Goal: Task Accomplishment & Management: Use online tool/utility

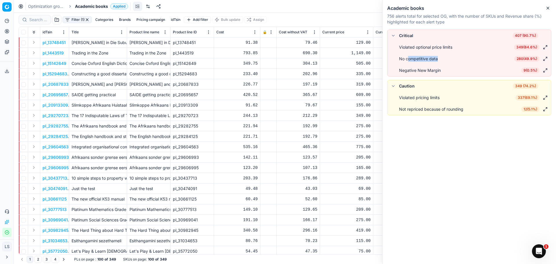
click at [524, 59] on span "280 ( 49.9% )" at bounding box center [526, 59] width 25 height 6
click at [532, 60] on span "280 ( 49.9% )" at bounding box center [526, 59] width 25 height 6
click at [528, 60] on span "280 ( 49.9% )" at bounding box center [526, 59] width 25 height 6
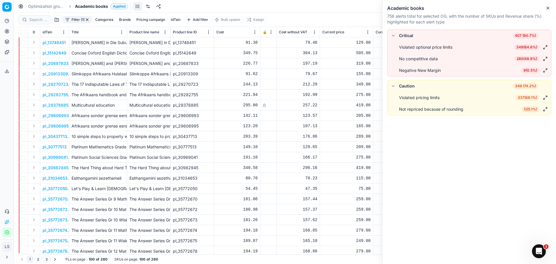
click at [221, 44] on div "91.38" at bounding box center [236, 43] width 41 height 6
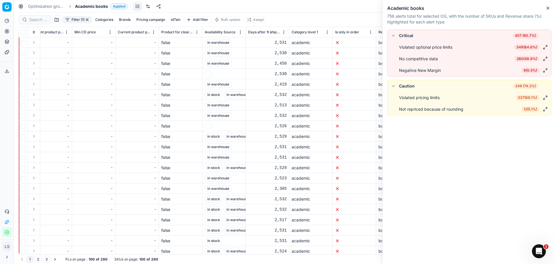
scroll to position [0, 2386]
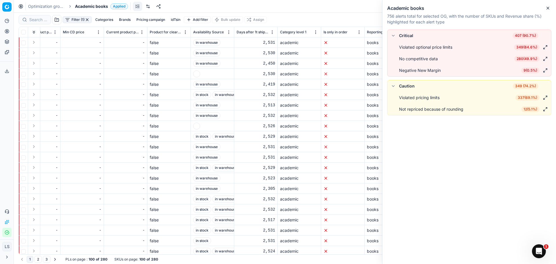
click at [195, 75] on span at bounding box center [196, 73] width 7 height 7
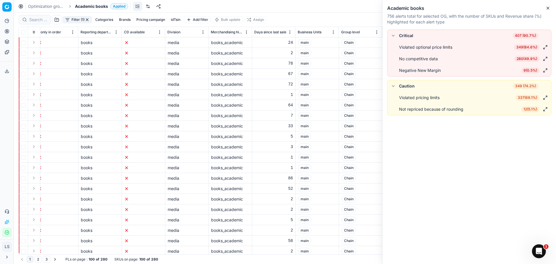
scroll to position [0, 2677]
drag, startPoint x: 284, startPoint y: 73, endPoint x: 316, endPoint y: 73, distance: 32.7
click at [367, 71] on div "Chain" at bounding box center [360, 73] width 39 height 7
click at [362, 75] on div "Chain" at bounding box center [360, 73] width 39 height 7
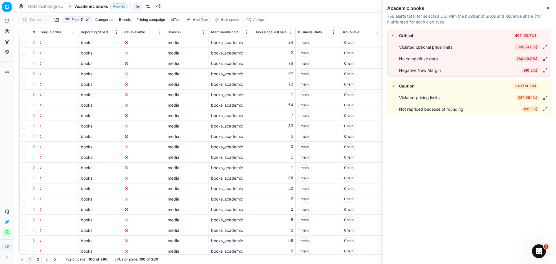
click at [362, 75] on div "Chain" at bounding box center [360, 73] width 39 height 7
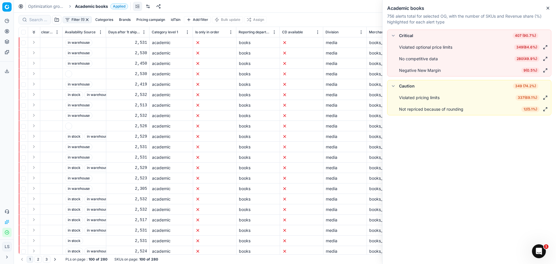
scroll to position [0, 2503]
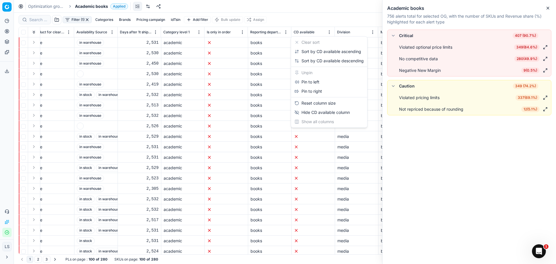
click at [328, 34] on html "Pricing platform Analytics Pricing Product portfolio Templates Export service 2…" at bounding box center [278, 132] width 556 height 264
click at [318, 51] on div "Sort by CD available ascending" at bounding box center [328, 52] width 67 height 6
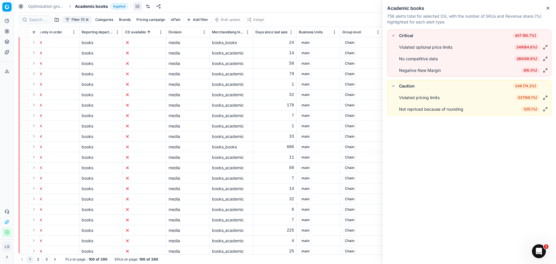
scroll to position [0, 2677]
click at [501, 73] on div "Negative New Margin 9 ( 0.5% )" at bounding box center [474, 70] width 150 height 7
click at [531, 70] on span "9 ( 0.5% )" at bounding box center [530, 70] width 18 height 6
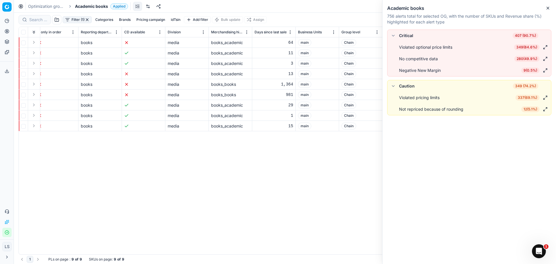
scroll to position [0, 2673]
click at [228, 40] on div "books_academic" at bounding box center [230, 43] width 39 height 6
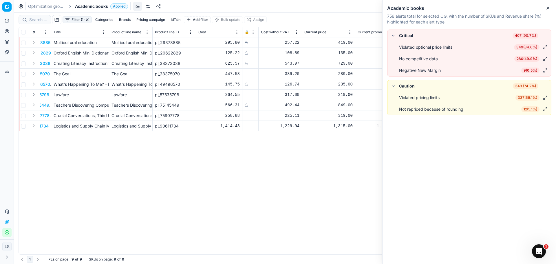
scroll to position [0, 0]
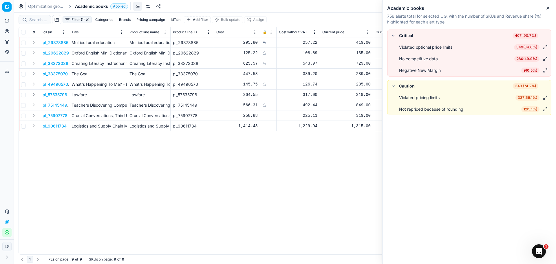
click at [108, 55] on p "Oxford English Mini Dictionary" at bounding box center [98, 53] width 53 height 6
click at [529, 48] on span "349 ( 84.6% )" at bounding box center [526, 47] width 25 height 6
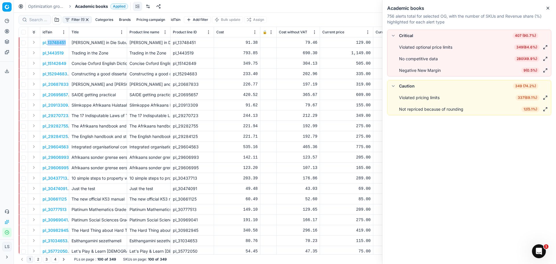
drag, startPoint x: 67, startPoint y: 41, endPoint x: 47, endPoint y: 42, distance: 20.0
click at [47, 42] on td "pl_13748451" at bounding box center [54, 42] width 29 height 10
copy p "13748451"
click at [222, 47] on td "91.38" at bounding box center [237, 42] width 46 height 10
click at [233, 44] on div "91.38" at bounding box center [236, 43] width 41 height 6
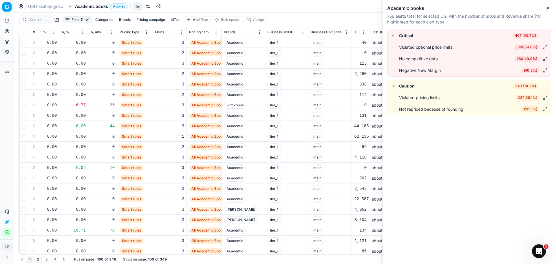
scroll to position [0, 556]
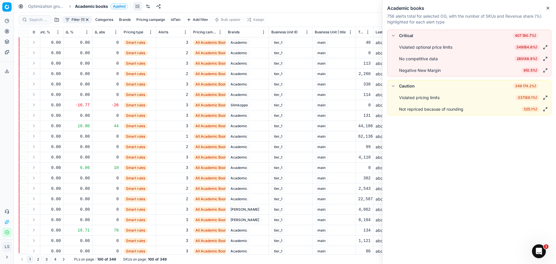
click at [187, 41] on div "3" at bounding box center [173, 43] width 30 height 6
click at [182, 41] on div "3" at bounding box center [173, 43] width 30 height 6
click at [201, 42] on span "All Academic Books" at bounding box center [212, 43] width 38 height 6
click at [281, 40] on span "tier_1" at bounding box center [278, 42] width 14 height 7
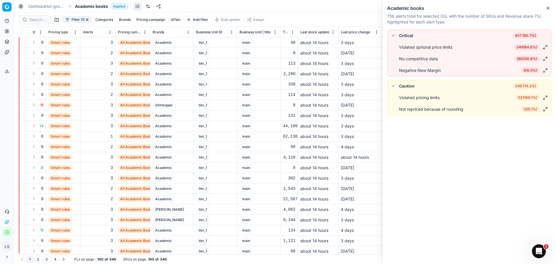
scroll to position [0, 649]
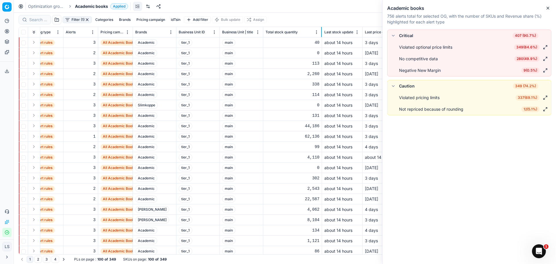
drag, startPoint x: 280, startPoint y: 31, endPoint x: 320, endPoint y: 36, distance: 40.7
click at [321, 30] on div at bounding box center [321, 32] width 1 height 10
click at [293, 41] on div "40" at bounding box center [292, 43] width 53 height 6
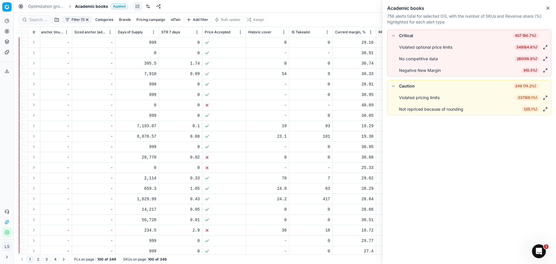
scroll to position [0, 1981]
click at [206, 106] on icon at bounding box center [206, 105] width 5 height 5
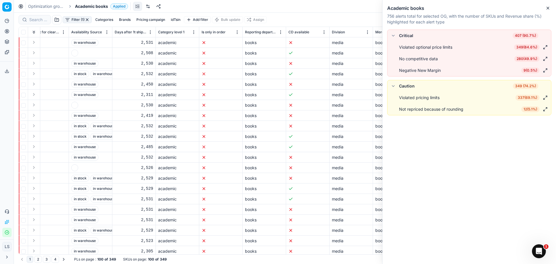
scroll to position [0, 2560]
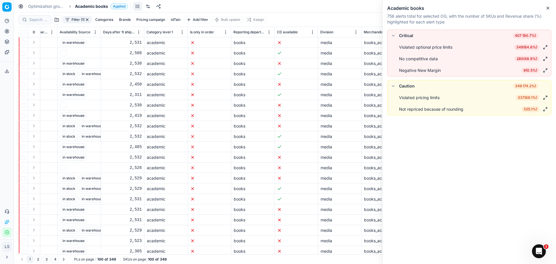
click at [280, 42] on icon at bounding box center [279, 42] width 5 height 5
click at [531, 49] on span "349 ( 84.6% )" at bounding box center [526, 47] width 25 height 6
click at [532, 96] on span "337 ( 69.1% )" at bounding box center [528, 98] width 24 height 6
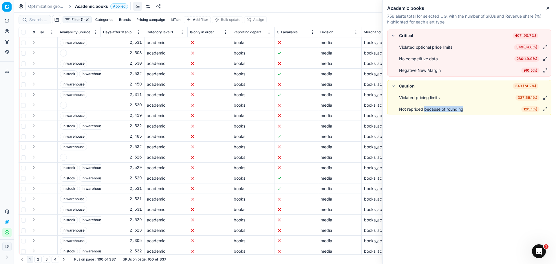
drag, startPoint x: 425, startPoint y: 110, endPoint x: 470, endPoint y: 109, distance: 45.2
click at [470, 109] on div "Not repriced because of rounding 12 ( 5.1% )" at bounding box center [474, 109] width 150 height 7
click at [547, 45] on button "button" at bounding box center [545, 47] width 7 height 7
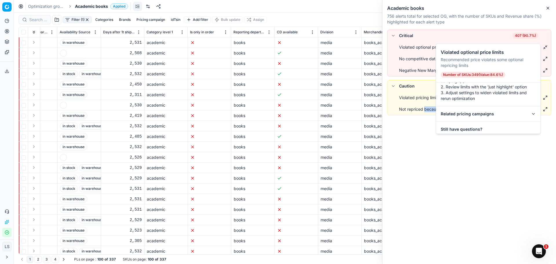
scroll to position [62, 0]
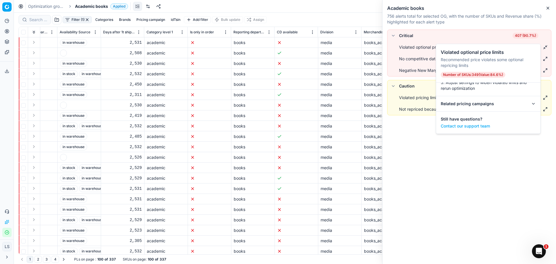
click at [485, 106] on h5 "Related pricing campaigns" at bounding box center [467, 104] width 53 height 6
click at [487, 102] on h5 "Related pricing campaigns" at bounding box center [467, 104] width 53 height 6
click at [531, 104] on icon at bounding box center [533, 103] width 5 height 5
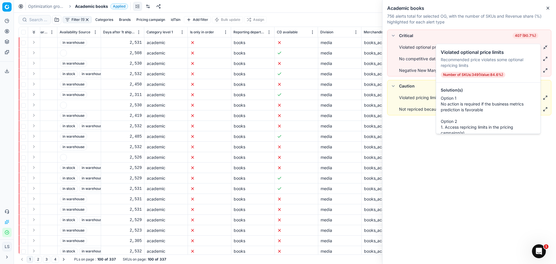
scroll to position [29, 0]
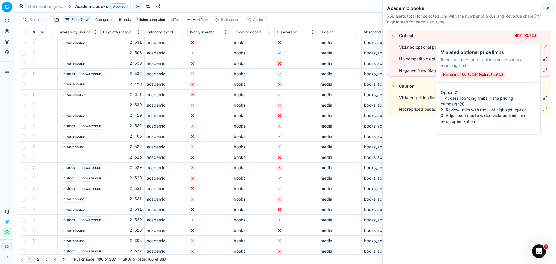
click at [548, 7] on icon "button" at bounding box center [548, 8] width 5 height 5
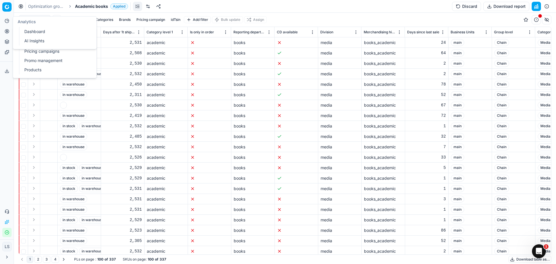
click at [8, 20] on icon at bounding box center [7, 21] width 5 height 5
click at [11, 33] on button "Toggle Sidebar" at bounding box center [13, 132] width 5 height 264
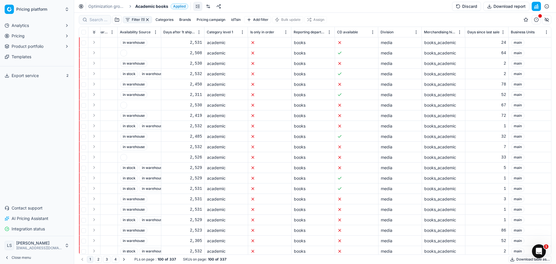
click at [9, 34] on icon "button" at bounding box center [7, 36] width 5 height 5
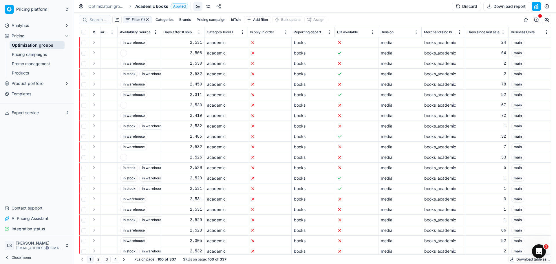
click at [31, 62] on link "Promo management" at bounding box center [37, 64] width 55 height 8
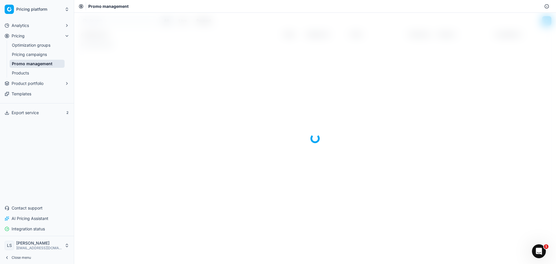
click at [32, 53] on link "Pricing campaigns" at bounding box center [37, 54] width 55 height 8
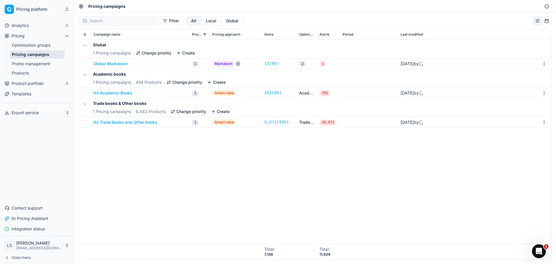
click at [121, 92] on button "All Academic Books" at bounding box center [113, 93] width 39 height 6
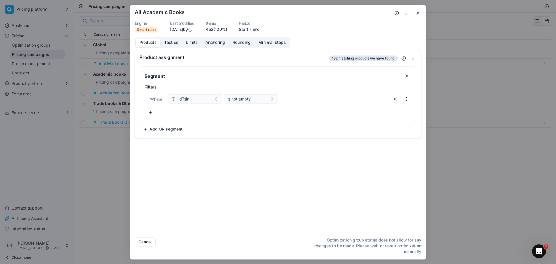
click at [414, 13] on div at bounding box center [403, 13] width 21 height 7
click at [415, 13] on button "button" at bounding box center [417, 13] width 7 height 7
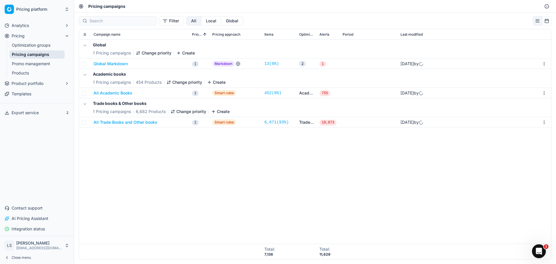
click at [31, 45] on link "Optimization groups" at bounding box center [37, 45] width 55 height 8
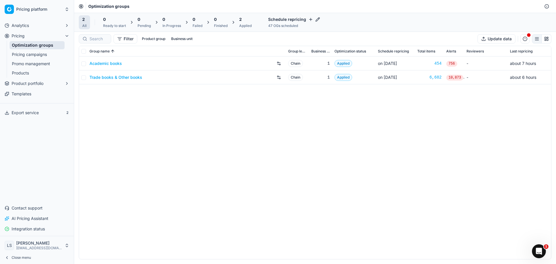
click at [117, 65] on link "Academic books" at bounding box center [105, 64] width 32 height 6
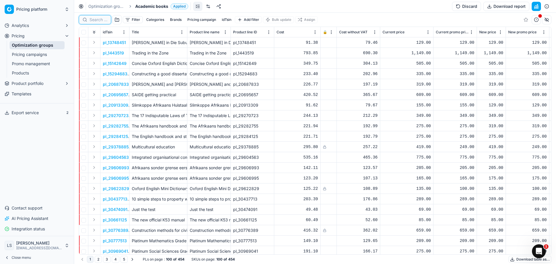
click at [102, 21] on input at bounding box center [98, 20] width 18 height 6
paste input "38138537"
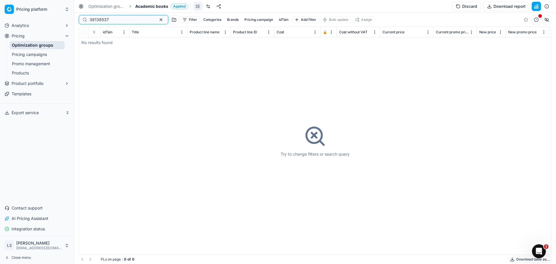
click at [105, 21] on input "38138537" at bounding box center [120, 20] width 63 height 6
paste input "29622829"
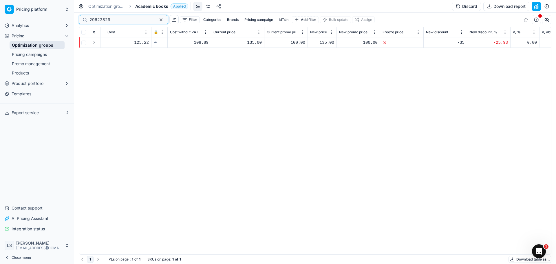
scroll to position [0, 171]
type input "29622829"
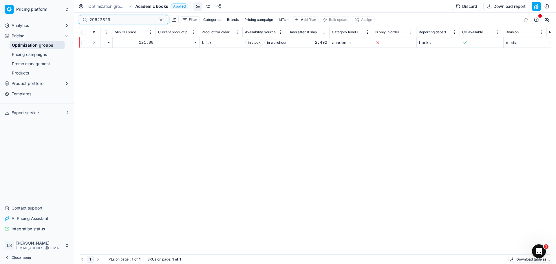
scroll to position [0, 2415]
